Goal: Entertainment & Leisure: Browse casually

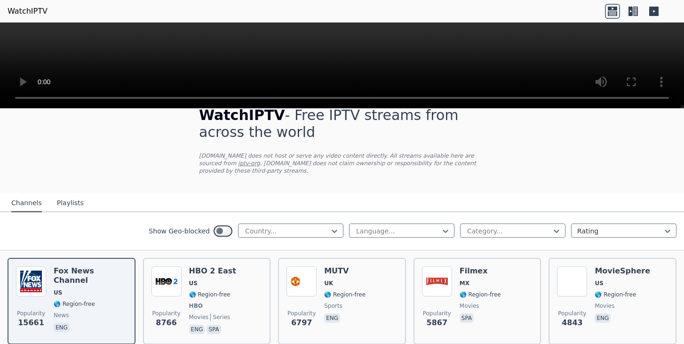
scroll to position [19, 0]
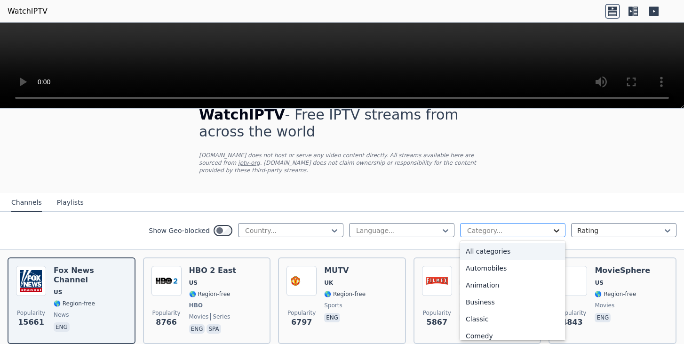
click at [556, 228] on icon at bounding box center [556, 230] width 9 height 9
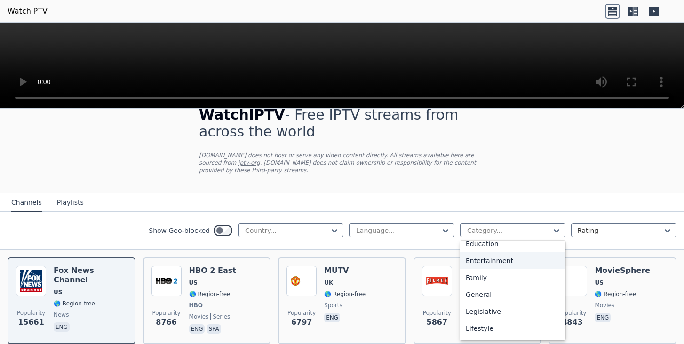
scroll to position [167, 0]
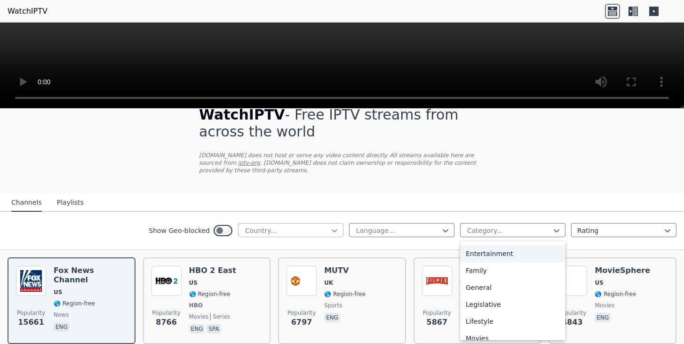
click at [334, 231] on icon at bounding box center [335, 230] width 6 height 3
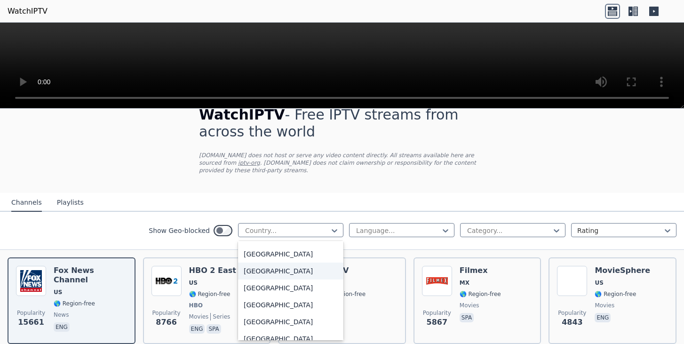
scroll to position [524, 0]
click at [307, 290] on div "[GEOGRAPHIC_DATA]" at bounding box center [290, 285] width 105 height 17
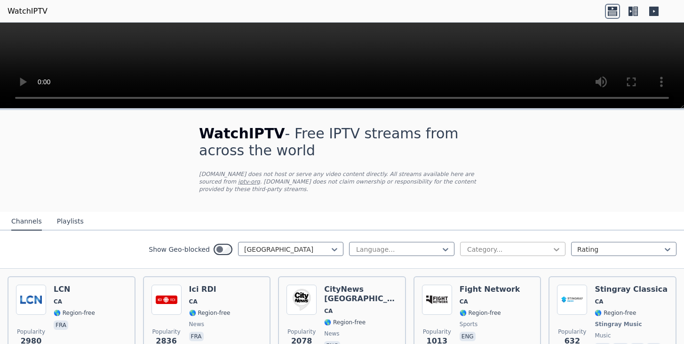
click at [555, 247] on icon at bounding box center [556, 249] width 9 height 9
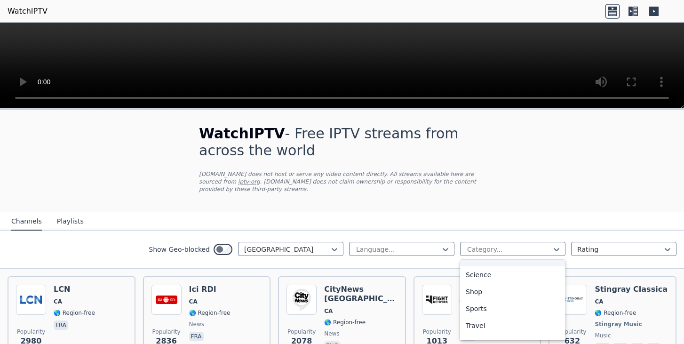
scroll to position [369, 0]
click at [501, 311] on div "Sports" at bounding box center [512, 307] width 105 height 17
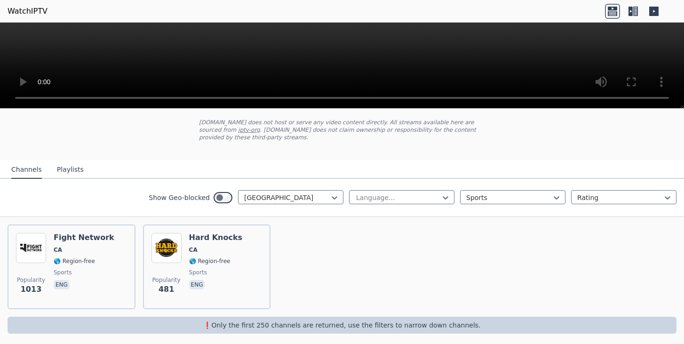
scroll to position [56, 0]
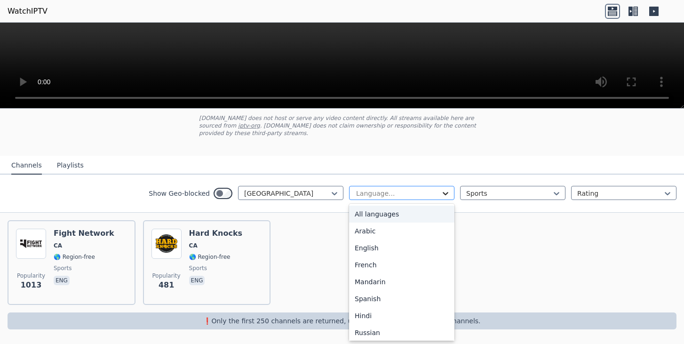
click at [445, 191] on icon at bounding box center [445, 193] width 9 height 9
click at [424, 246] on div "English" at bounding box center [401, 247] width 105 height 17
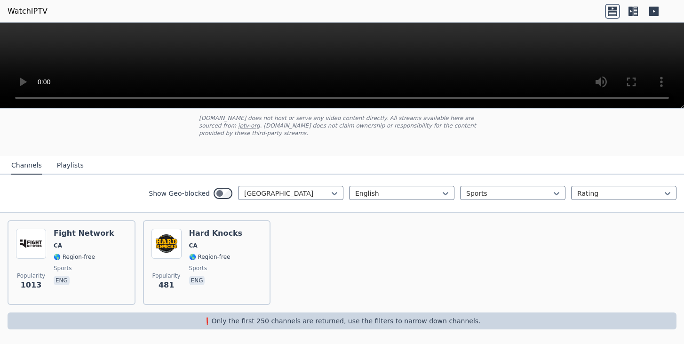
scroll to position [55, 0]
click at [559, 193] on icon at bounding box center [557, 194] width 6 height 3
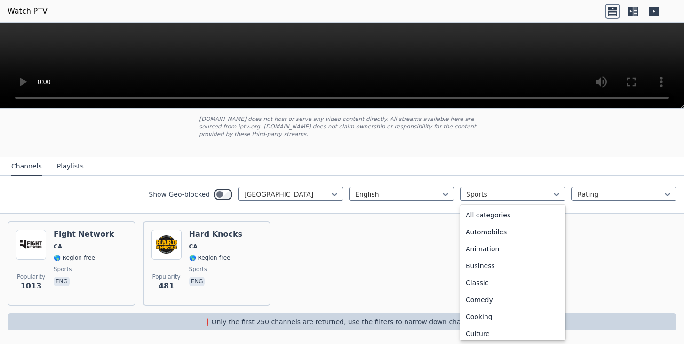
scroll to position [290, 0]
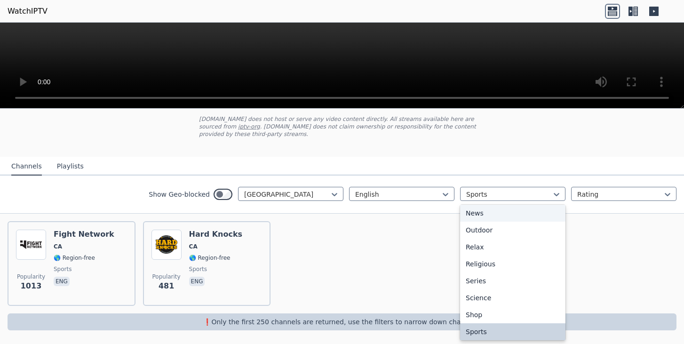
click at [495, 215] on div "News" at bounding box center [512, 213] width 105 height 17
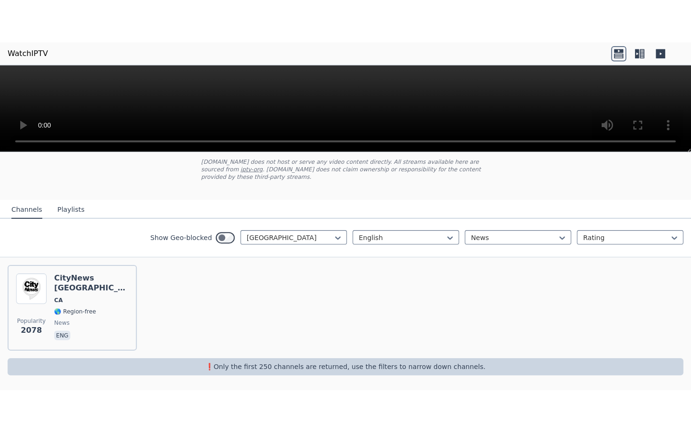
scroll to position [56, 0]
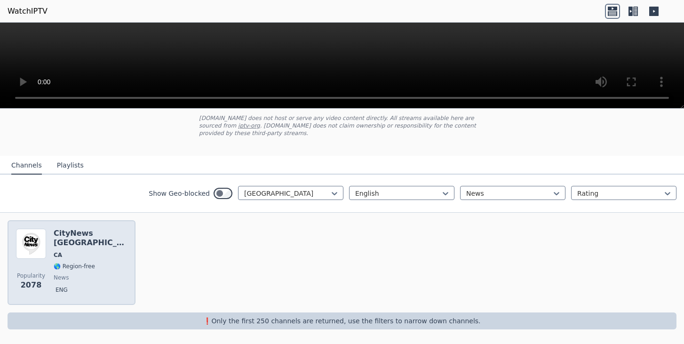
click at [39, 242] on img at bounding box center [31, 244] width 30 height 30
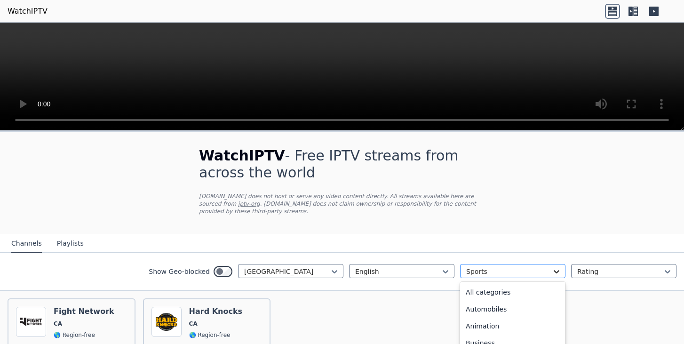
click at [557, 272] on icon at bounding box center [556, 271] width 9 height 9
click at [539, 294] on div "News" at bounding box center [512, 290] width 105 height 17
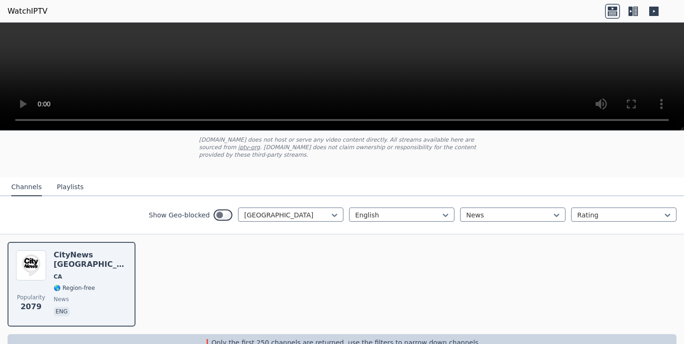
scroll to position [59, 0]
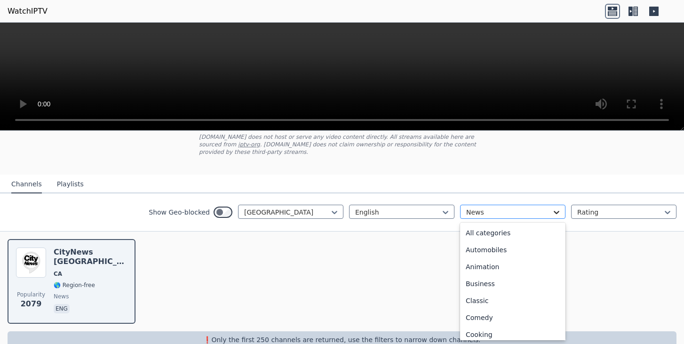
click at [557, 213] on icon at bounding box center [557, 212] width 6 height 3
click at [526, 265] on div "General" at bounding box center [512, 264] width 105 height 17
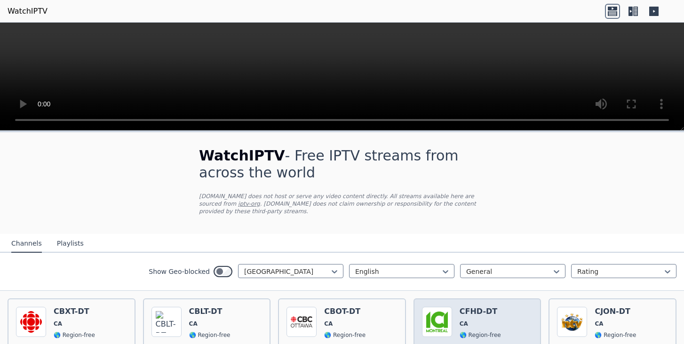
scroll to position [75, 0]
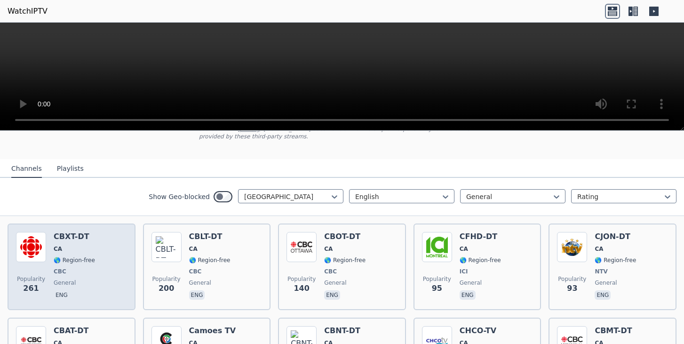
click at [74, 255] on div "CBXT-DT CA 🌎 Region-free CBC general eng" at bounding box center [74, 267] width 41 height 70
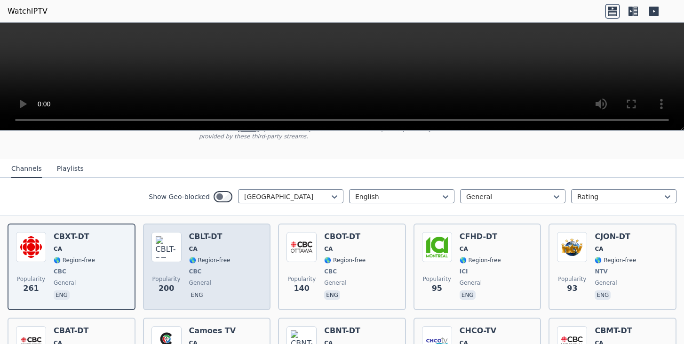
click at [182, 268] on div "Popularity 200 CBLT-DT CA 🌎 Region-free CBC general eng" at bounding box center [206, 267] width 111 height 70
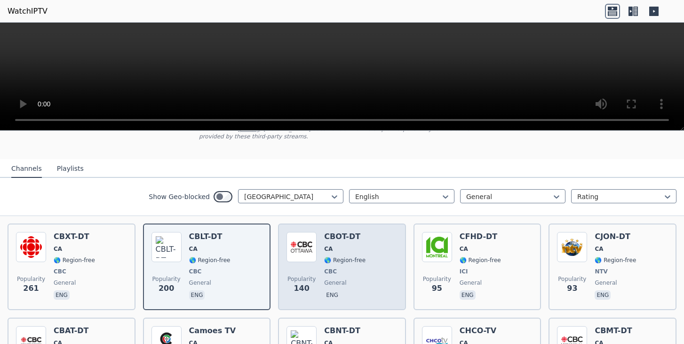
click at [366, 255] on div "Popularity 140 CBOT-DT CA 🌎 Region-free CBC general eng" at bounding box center [341, 267] width 111 height 70
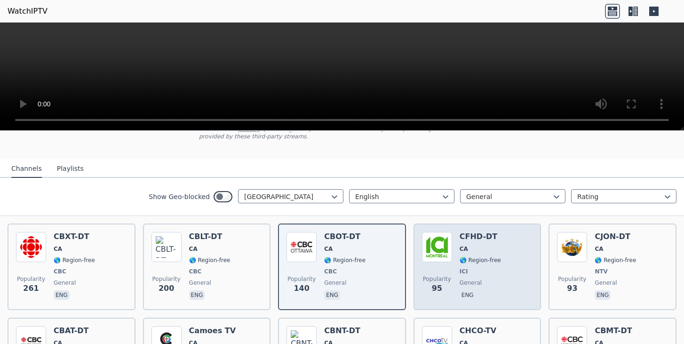
click at [479, 257] on span "🌎 Region-free" at bounding box center [479, 260] width 41 height 8
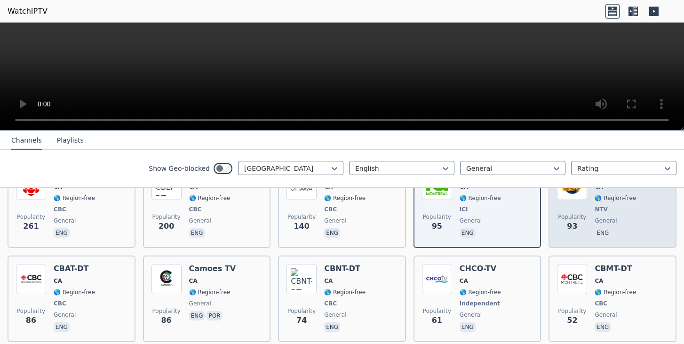
scroll to position [140, 0]
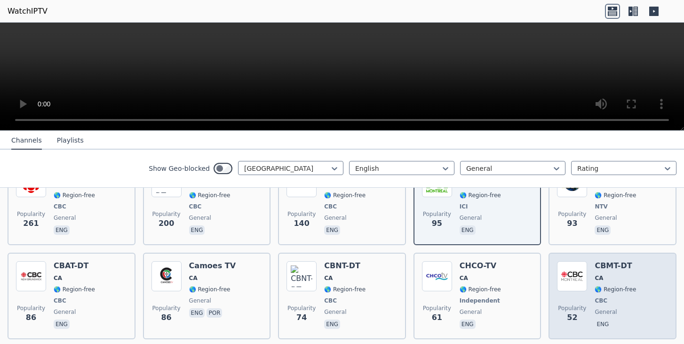
click at [604, 277] on span "CA" at bounding box center [614, 278] width 41 height 8
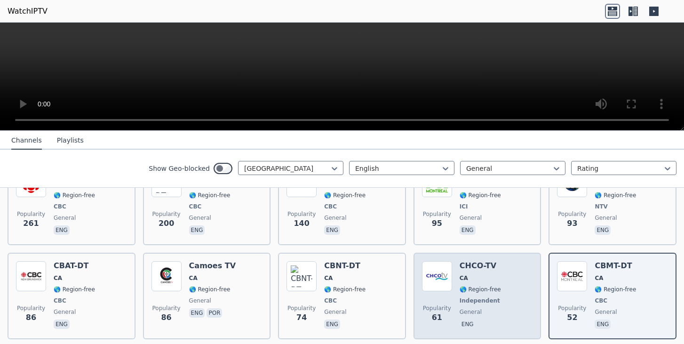
click at [500, 288] on div "Popularity 61 CHCO-TV CA 🌎 Region-free Independent general eng" at bounding box center [477, 296] width 111 height 70
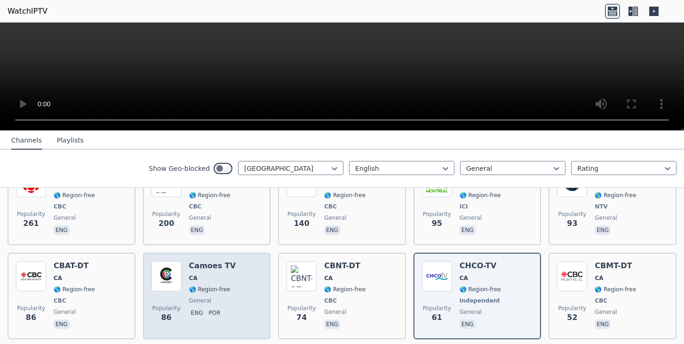
click at [228, 277] on span "CA" at bounding box center [212, 278] width 47 height 8
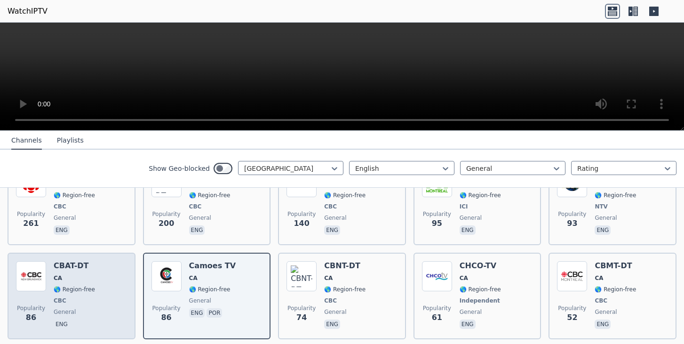
click at [71, 283] on div "CBAT-DT CA 🌎 Region-free CBC general eng" at bounding box center [74, 296] width 41 height 70
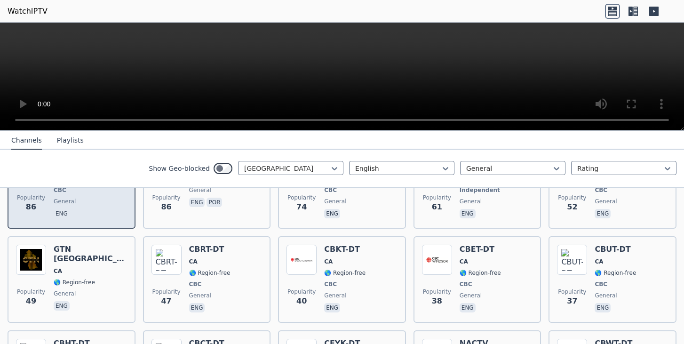
scroll to position [262, 0]
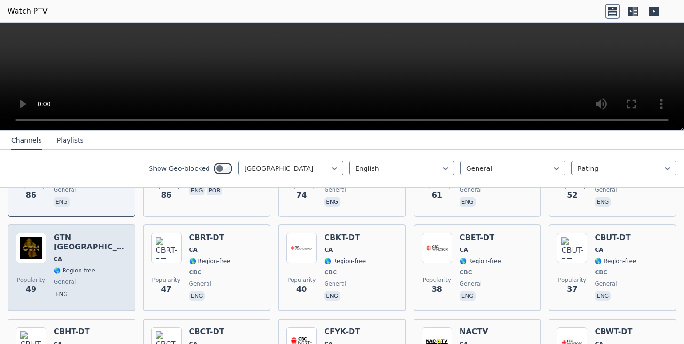
click at [76, 268] on div "GTN [GEOGRAPHIC_DATA] [GEOGRAPHIC_DATA] 🌎 Region-free general eng" at bounding box center [90, 268] width 73 height 70
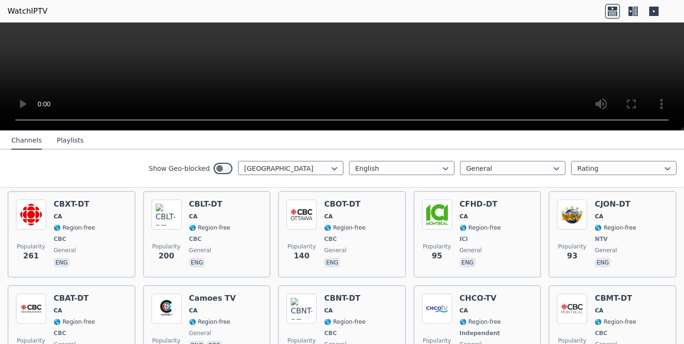
scroll to position [0, 0]
